Goal: Task Accomplishment & Management: Manage account settings

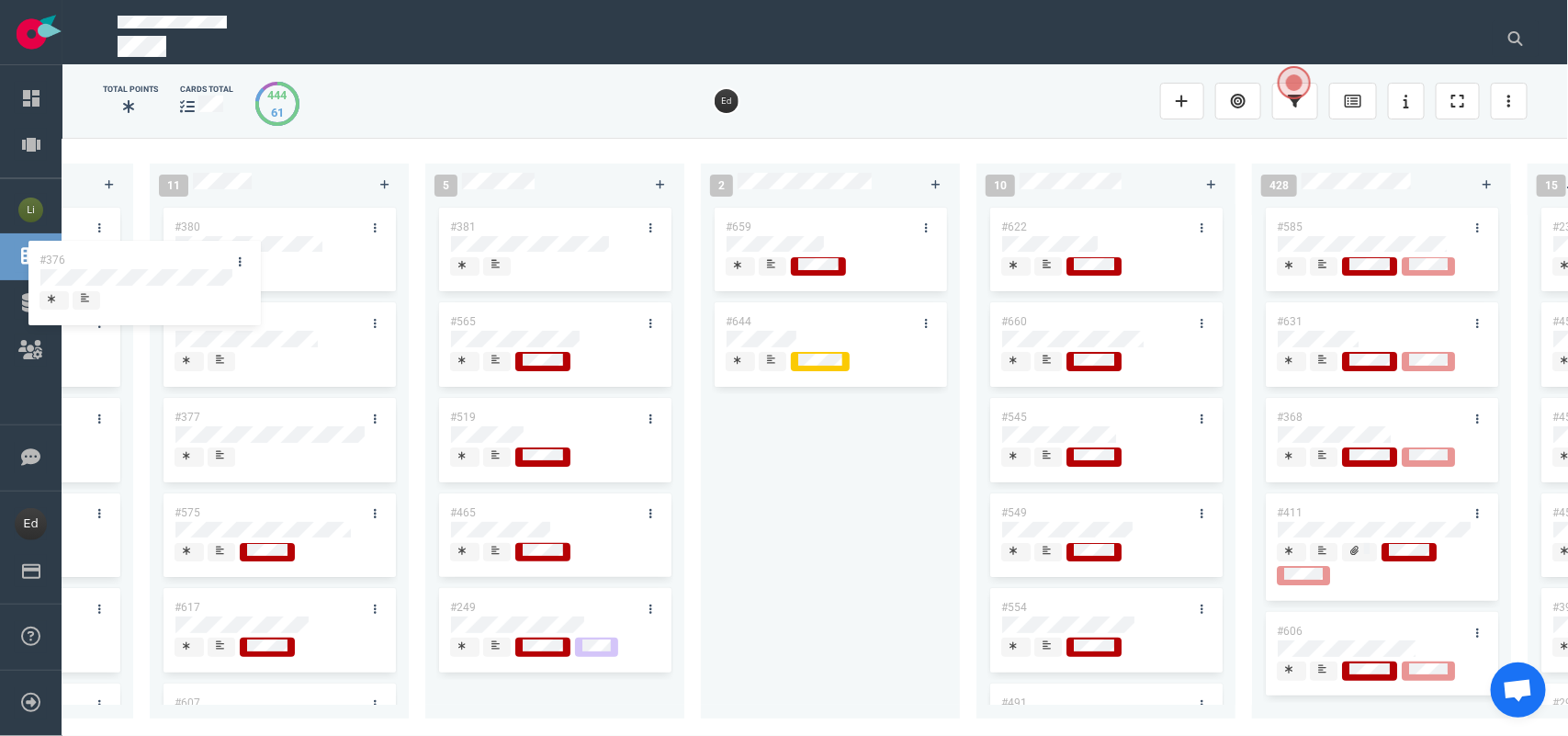
scroll to position [0, 2928]
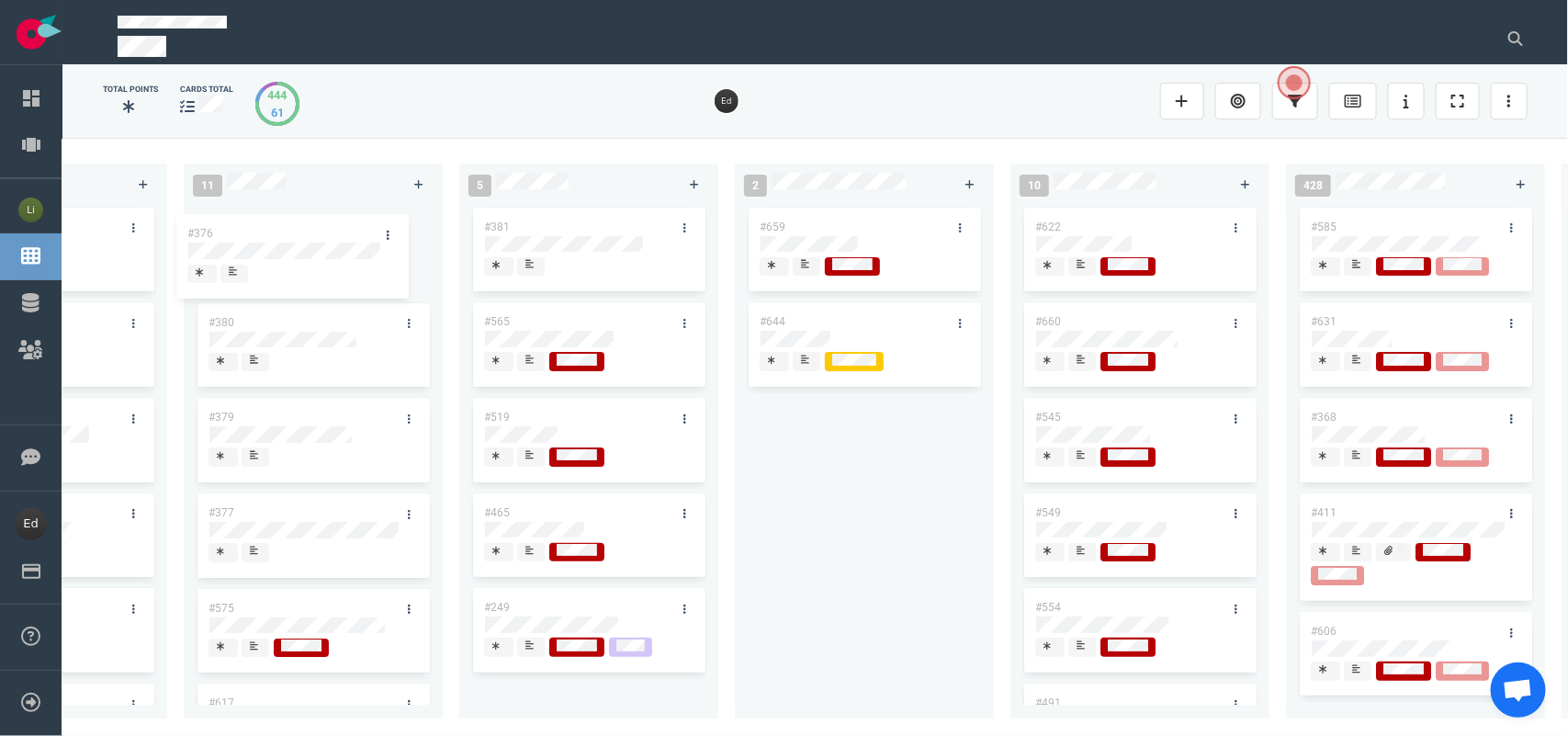
drag, startPoint x: 1403, startPoint y: 323, endPoint x: 272, endPoint y: 235, distance: 1134.4
click at [272, 235] on div "0 5 #664 #665 #610 #663 #653 14 #661 #656 #641 #639 #634 #635 #608 #611 #602 3 …" at bounding box center [814, 437] width 1505 height 597
click at [255, 361] on icon at bounding box center [253, 360] width 9 height 10
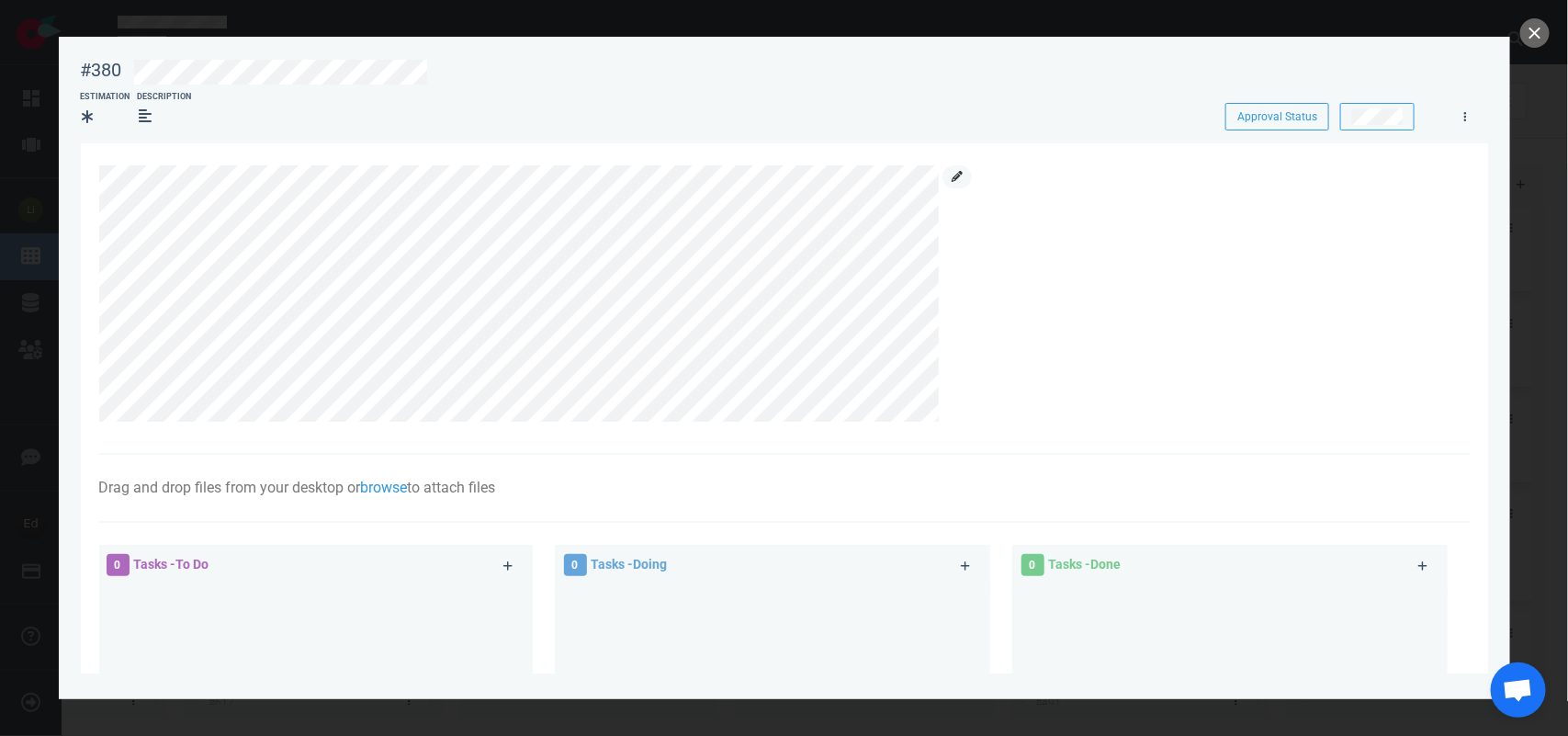
click at [956, 176] on icon at bounding box center [956, 176] width 11 height 11
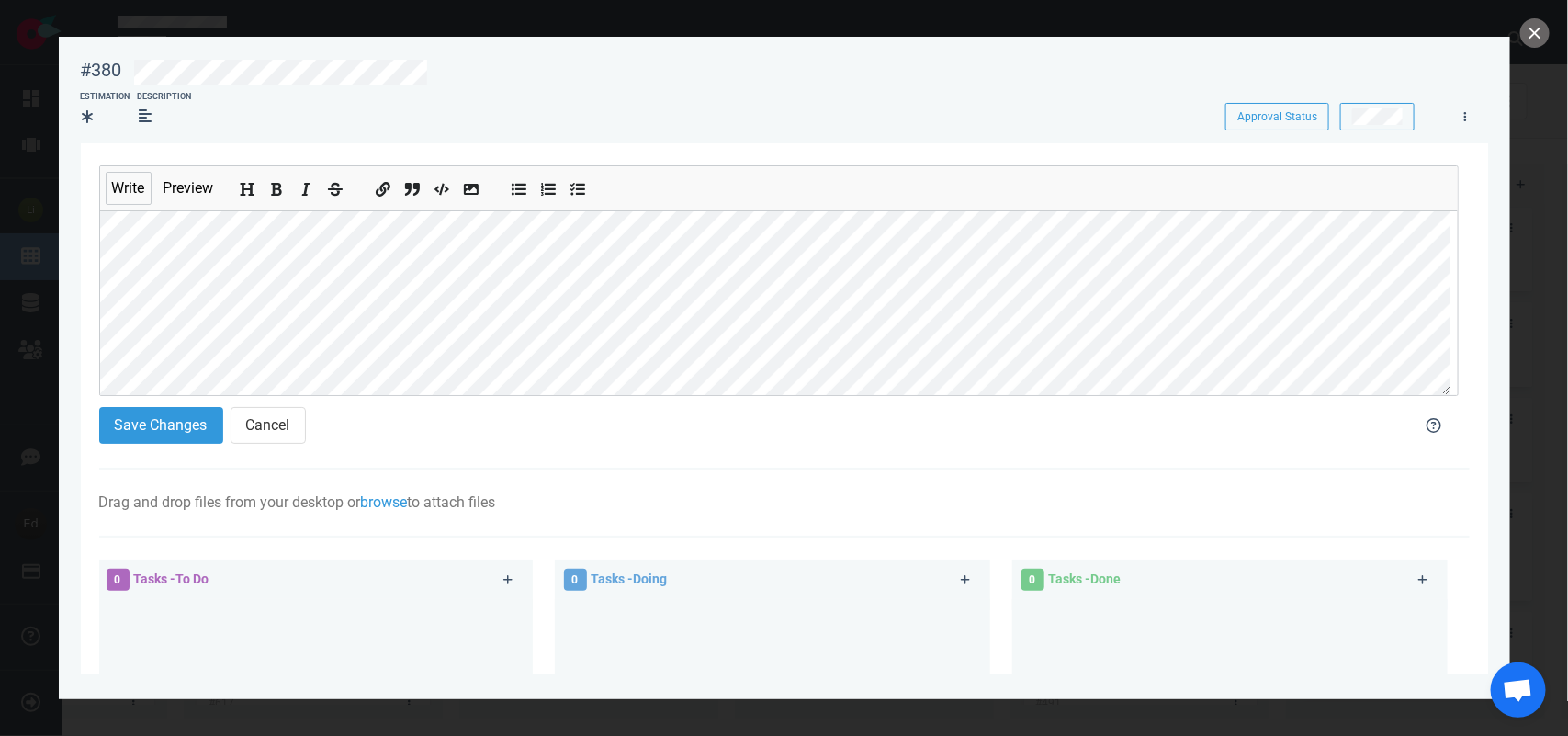
scroll to position [143, 0]
click at [59, 351] on section "#380 Approval Status Estimation Description Approval Status Write Preview Save …" at bounding box center [784, 360] width 1451 height 648
click at [1540, 31] on button "close" at bounding box center [1534, 33] width 30 height 30
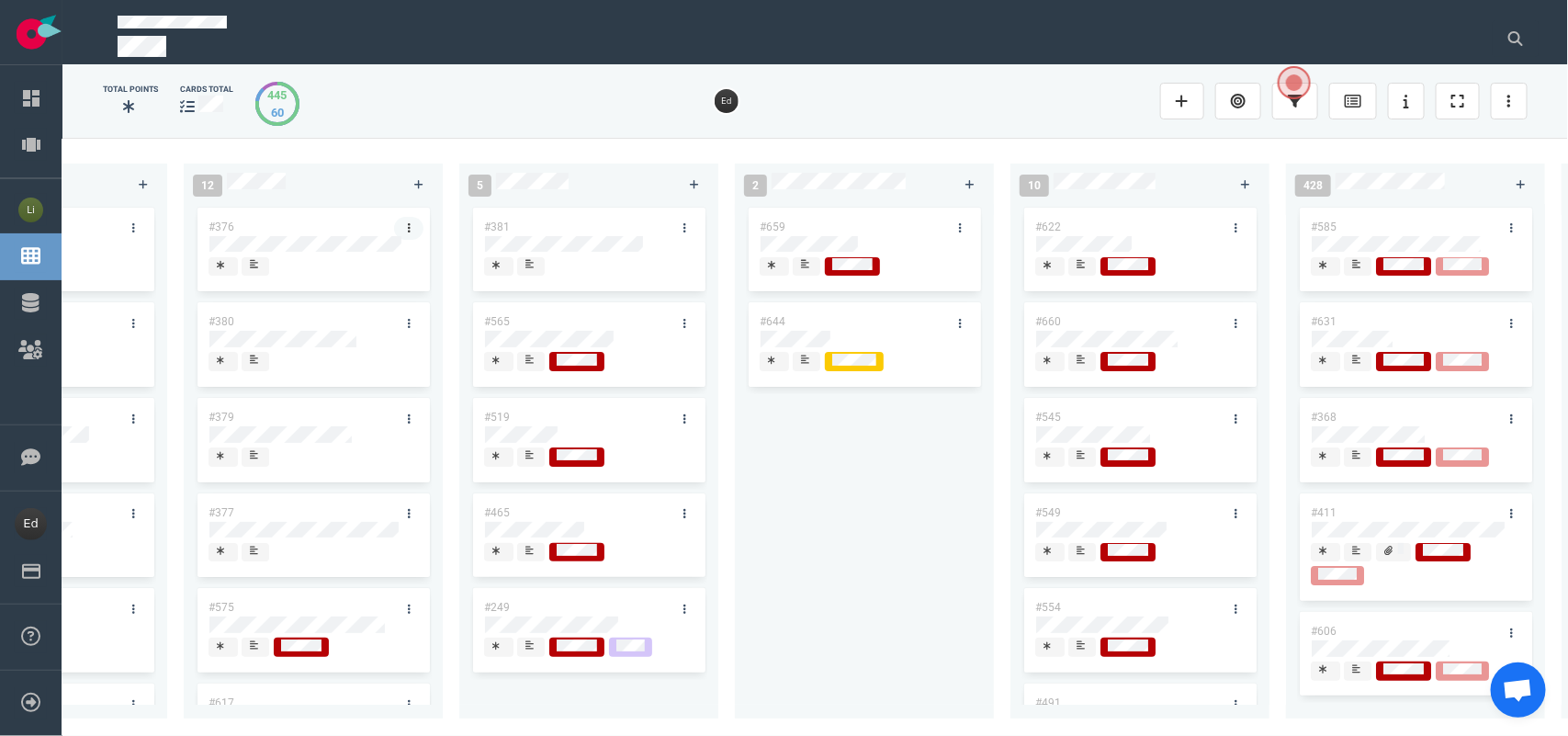
click at [398, 222] on link at bounding box center [409, 228] width 30 height 23
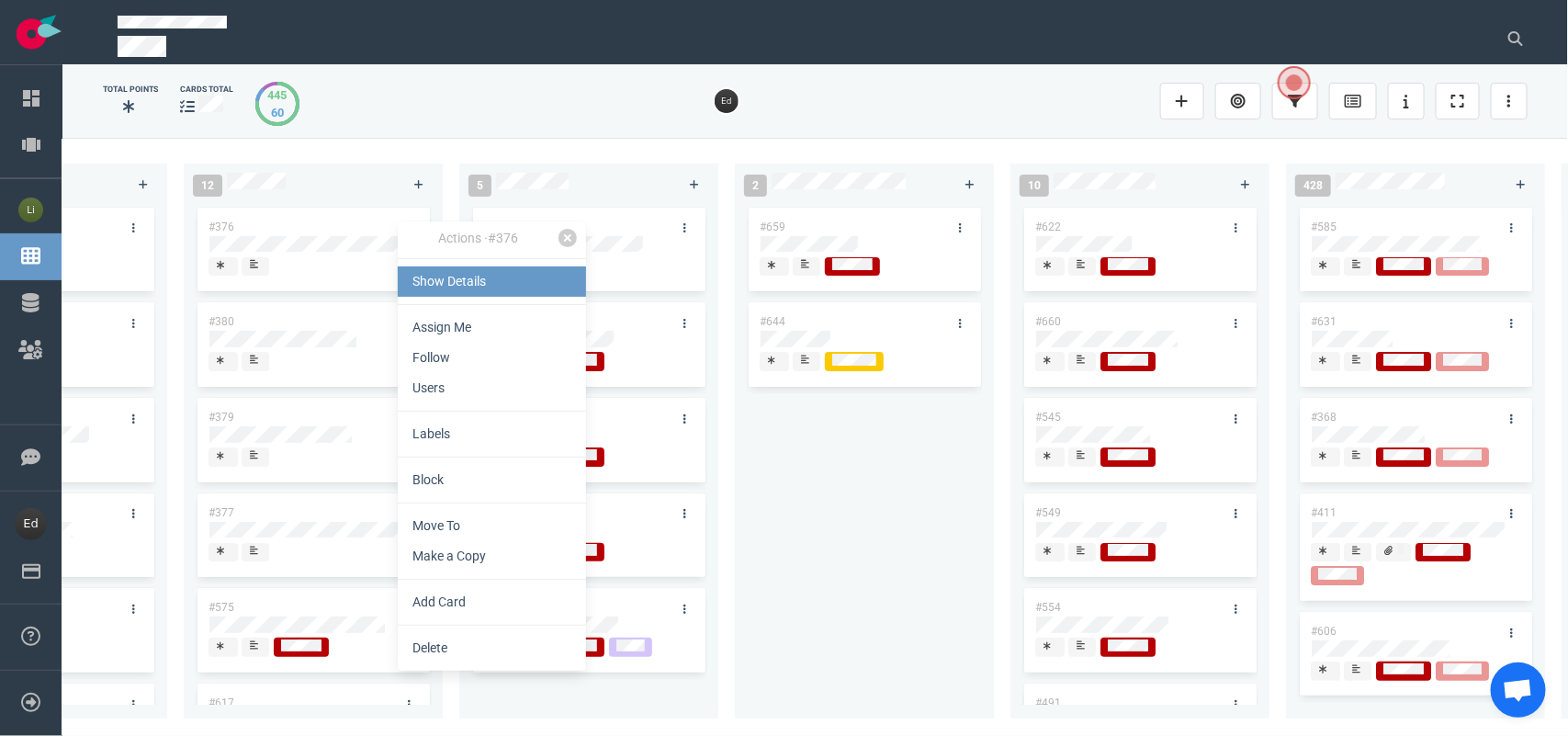
click at [456, 268] on link "Show Details" at bounding box center [492, 282] width 188 height 31
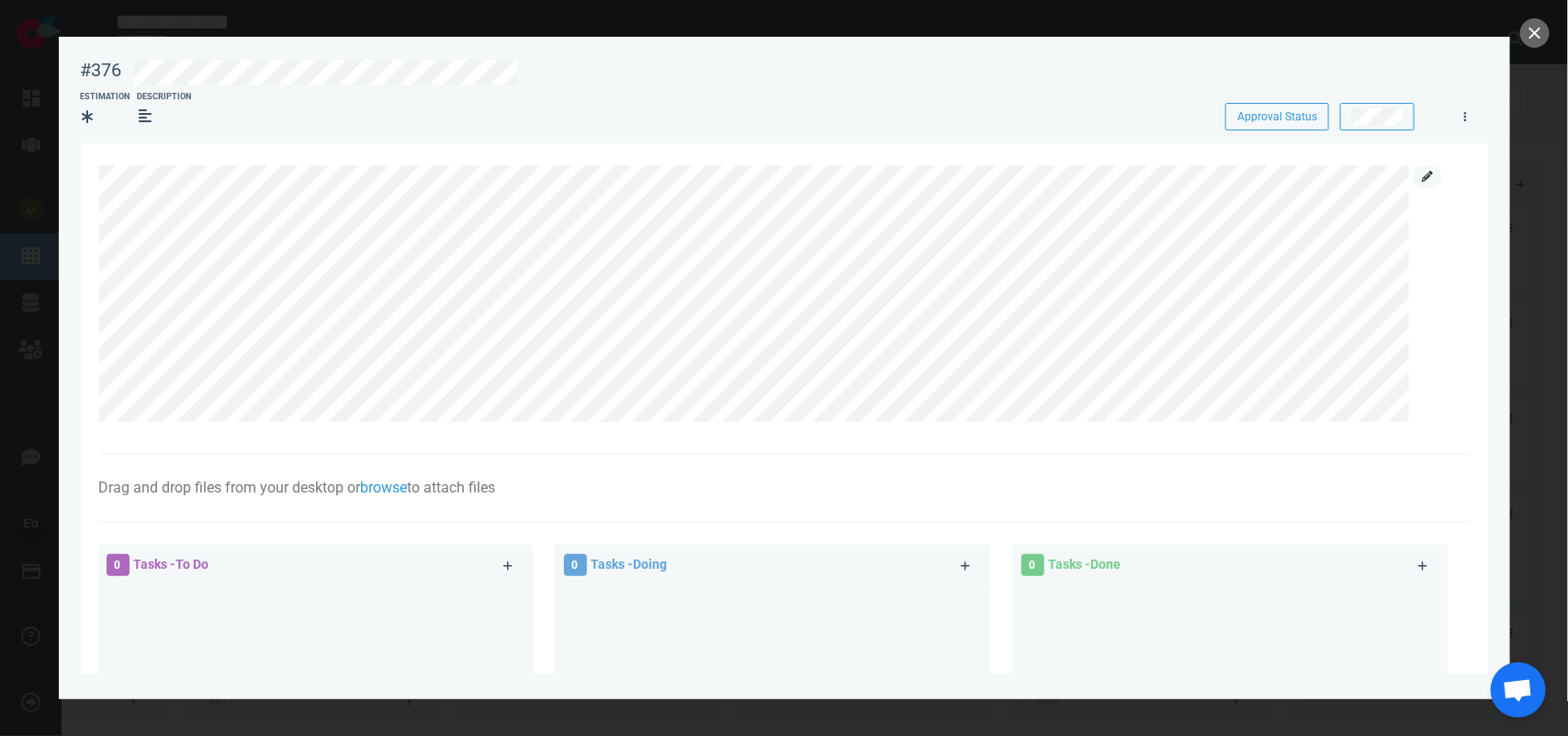
click at [1418, 176] on link at bounding box center [1427, 177] width 30 height 23
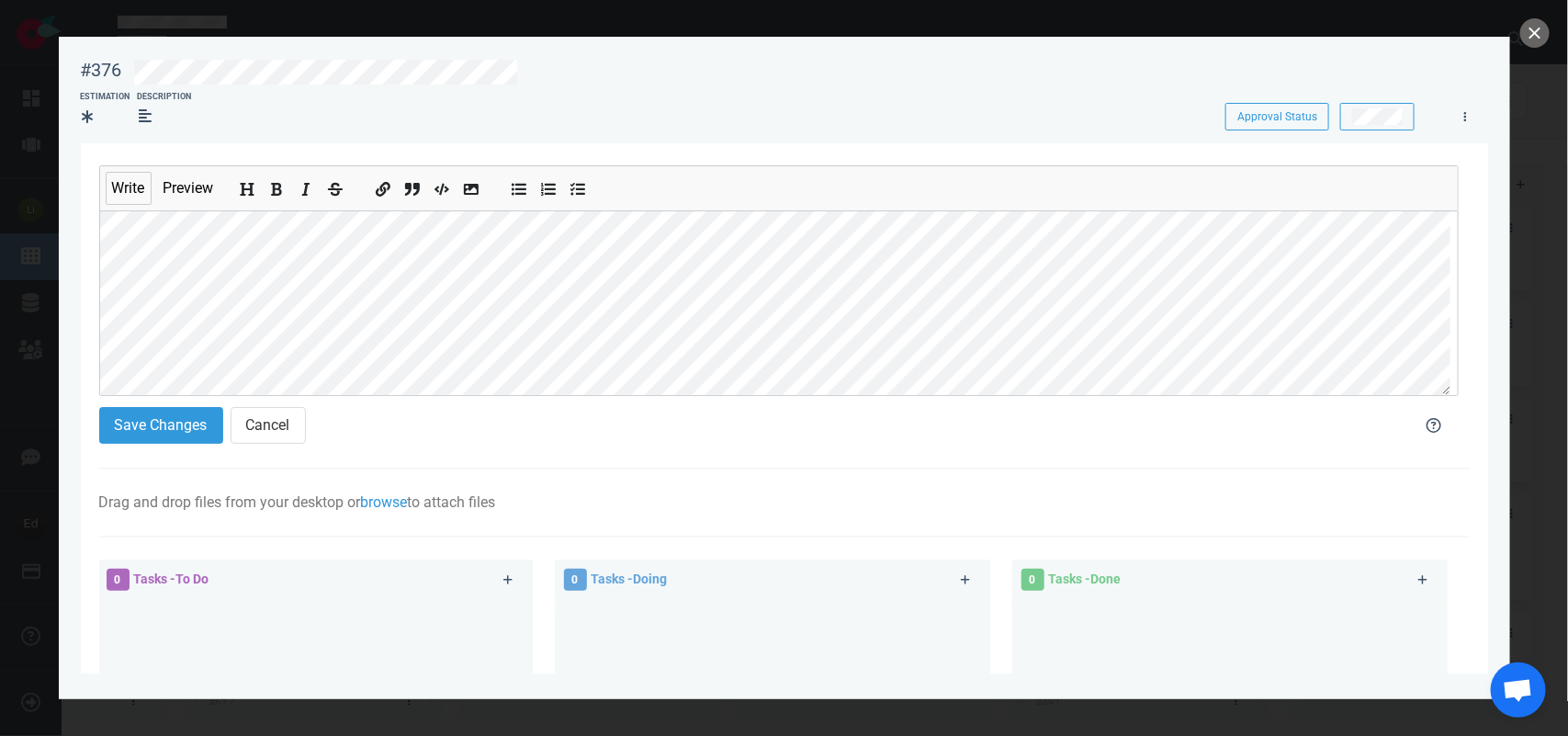
scroll to position [98, 0]
click at [0, 384] on div "#376 Approval Status Estimation Description Approval Status Write Preview Save …" at bounding box center [784, 368] width 1568 height 736
click at [152, 422] on button "Save Changes" at bounding box center [160, 425] width 124 height 36
